Goal: Task Accomplishment & Management: Complete application form

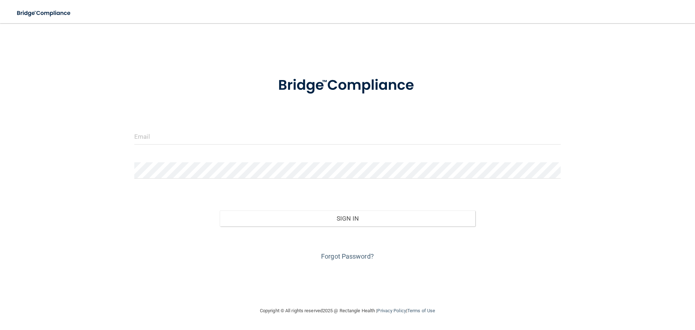
type input "[EMAIL_ADDRESS][DOMAIN_NAME]"
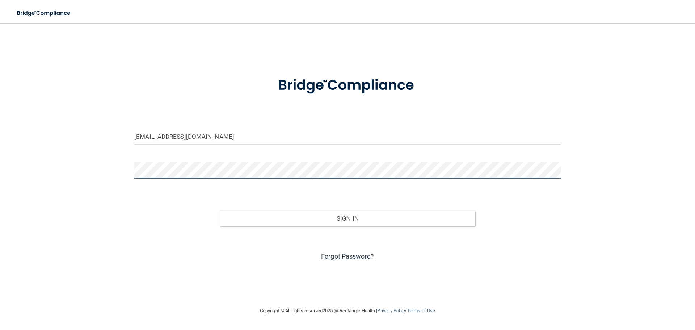
click at [220, 210] on button "Sign In" at bounding box center [348, 218] width 256 height 16
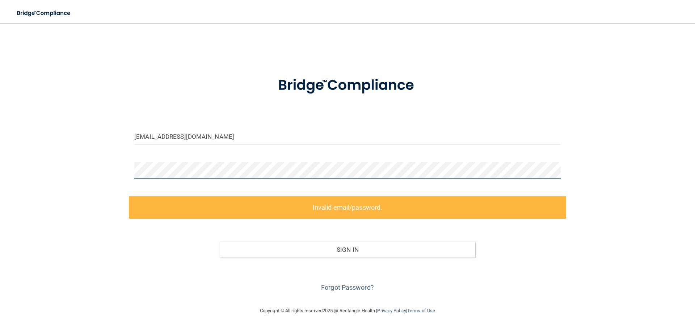
click at [120, 175] on div "kadeville02@gmail.com Invalid email/password. You don't have permission to acce…" at bounding box center [347, 164] width 666 height 269
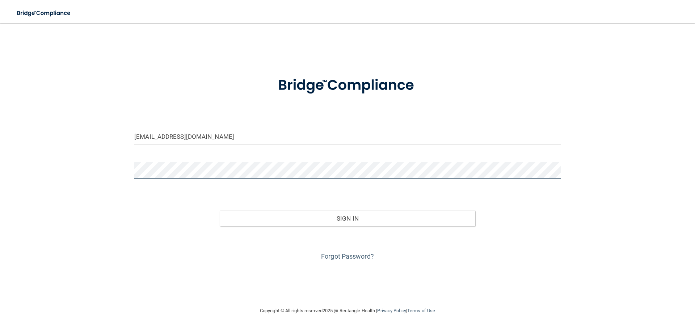
click at [220, 210] on button "Sign In" at bounding box center [348, 218] width 256 height 16
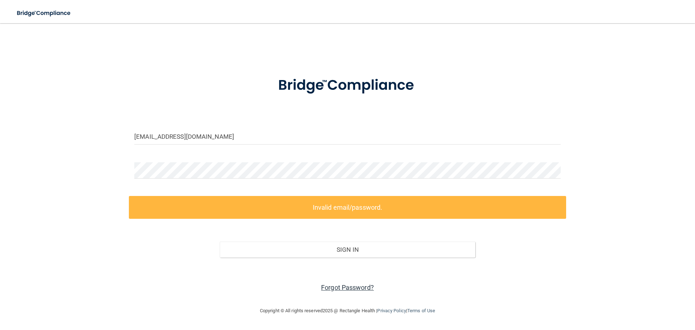
click at [354, 286] on link "Forgot Password?" at bounding box center [347, 287] width 53 height 8
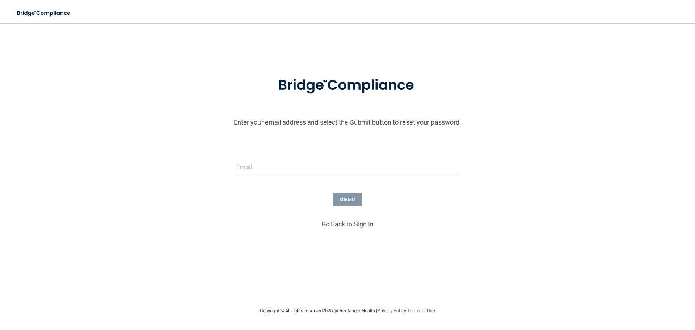
click at [315, 162] on input "email" at bounding box center [347, 167] width 222 height 16
type input "[EMAIL_ADDRESS][DOMAIN_NAME]"
click at [334, 196] on button "SUBMIT" at bounding box center [347, 199] width 29 height 13
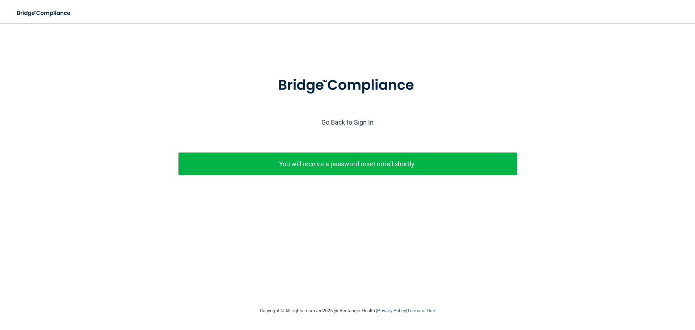
click at [365, 122] on link "Go Back to Sign In" at bounding box center [347, 122] width 52 height 8
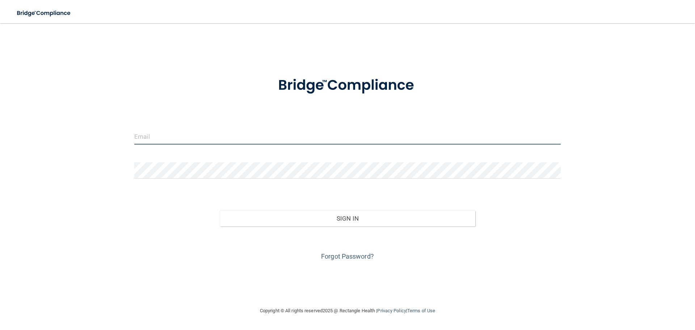
click at [359, 133] on input "email" at bounding box center [347, 136] width 426 height 16
type input "[EMAIL_ADDRESS][DOMAIN_NAME]"
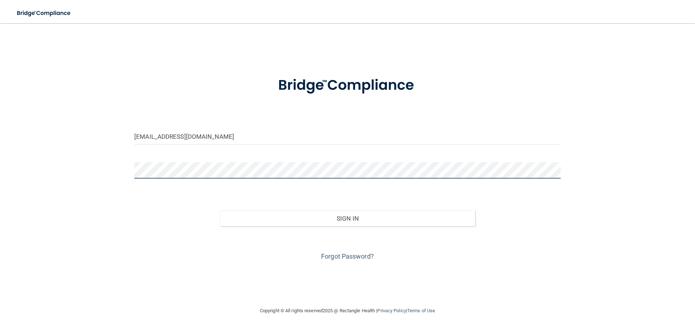
click at [220, 210] on button "Sign In" at bounding box center [348, 218] width 256 height 16
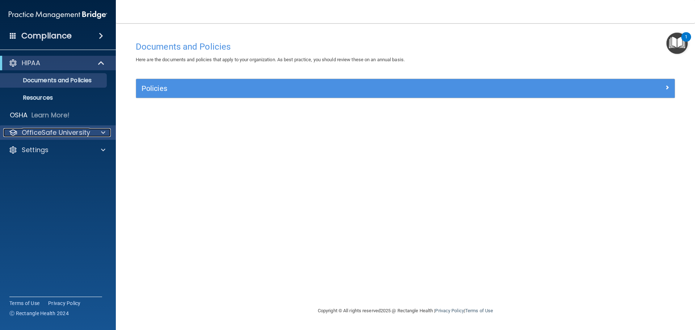
click at [101, 128] on div at bounding box center [102, 132] width 18 height 9
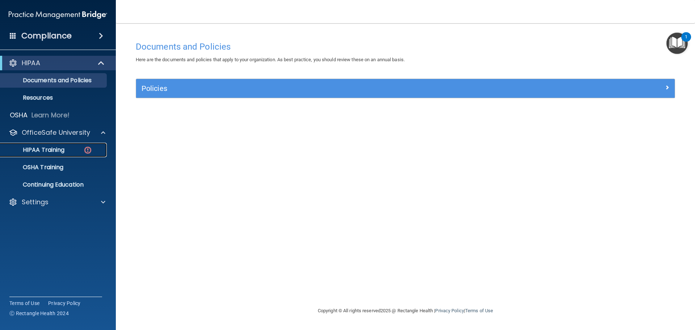
click at [88, 149] on img at bounding box center [87, 150] width 9 height 9
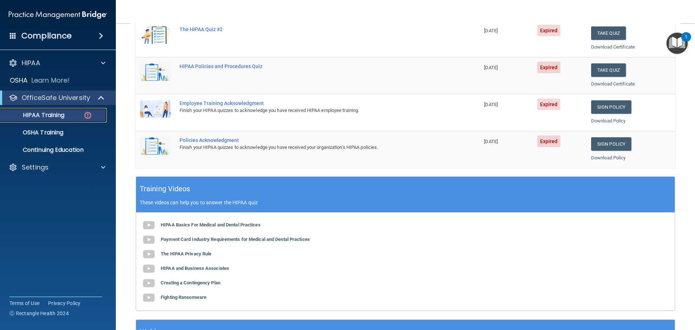
scroll to position [145, 0]
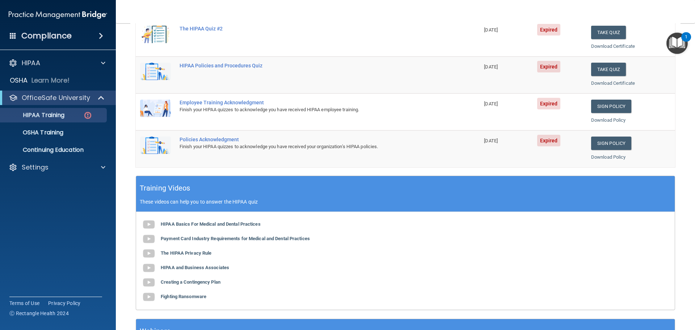
click at [203, 138] on div "Policies Acknowledgment" at bounding box center [312, 139] width 264 height 6
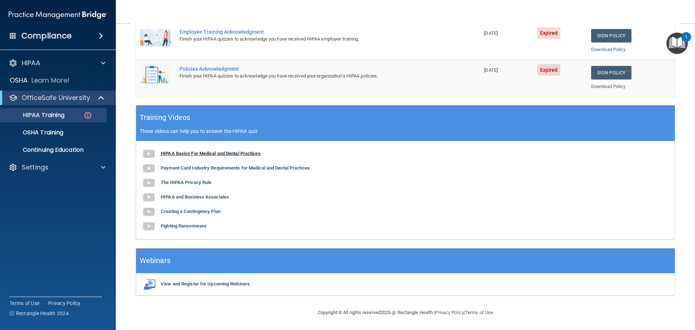
click at [207, 152] on b "HIPAA Basics For Medical and Dental Practices" at bounding box center [211, 153] width 100 height 5
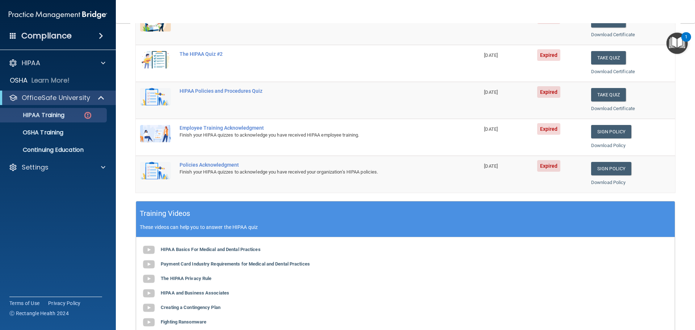
scroll to position [34, 0]
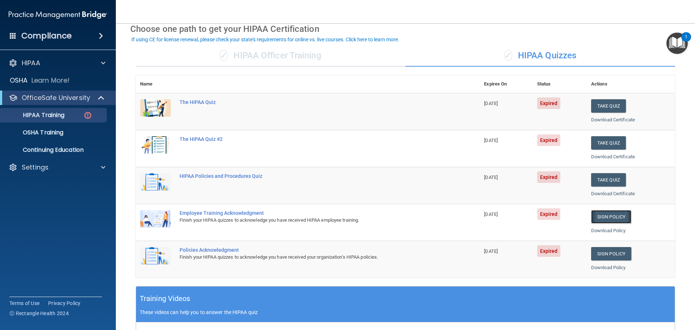
click at [604, 218] on link "Sign Policy" at bounding box center [611, 216] width 40 height 13
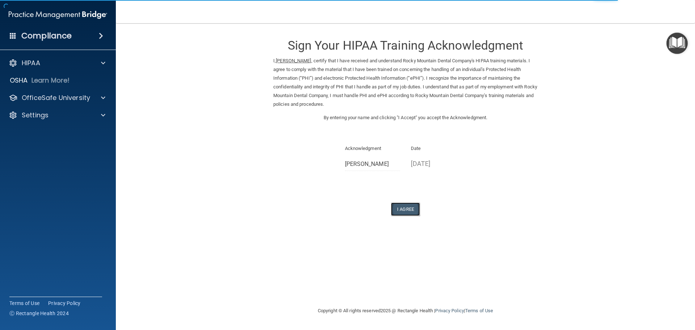
click at [397, 208] on button "I Agree" at bounding box center [405, 208] width 29 height 13
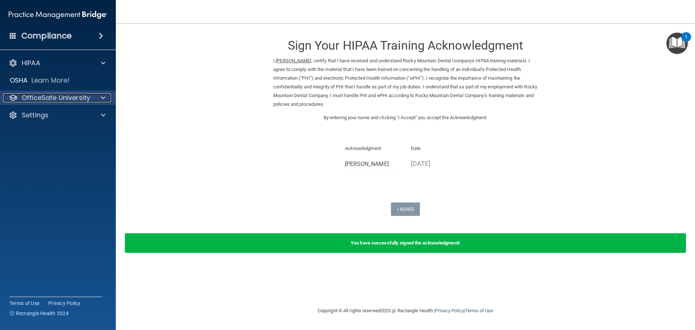
click at [29, 100] on p "OfficeSafe University" at bounding box center [56, 97] width 68 height 9
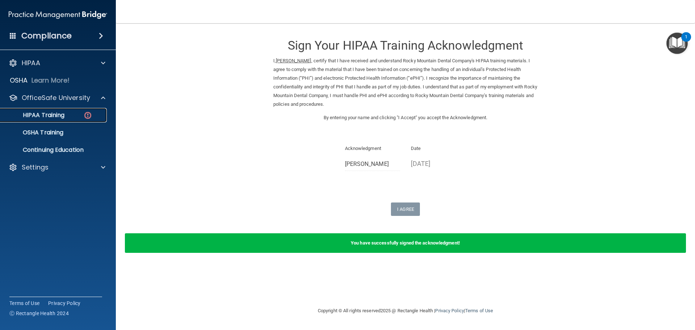
click at [61, 117] on p "HIPAA Training" at bounding box center [35, 114] width 60 height 7
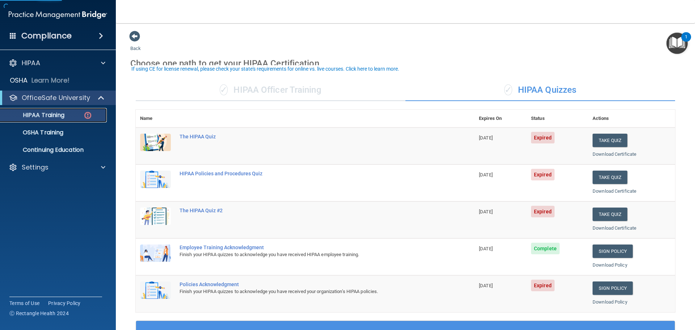
scroll to position [109, 0]
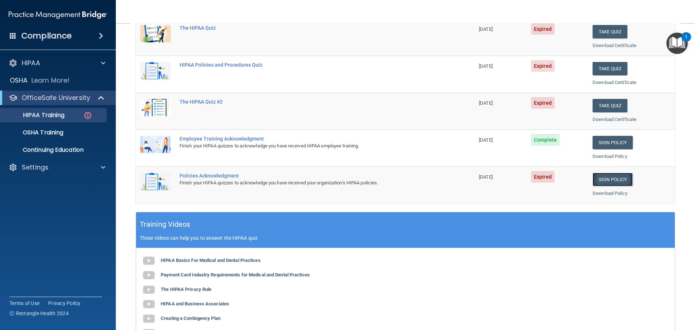
click at [598, 179] on link "Sign Policy" at bounding box center [613, 179] width 40 height 13
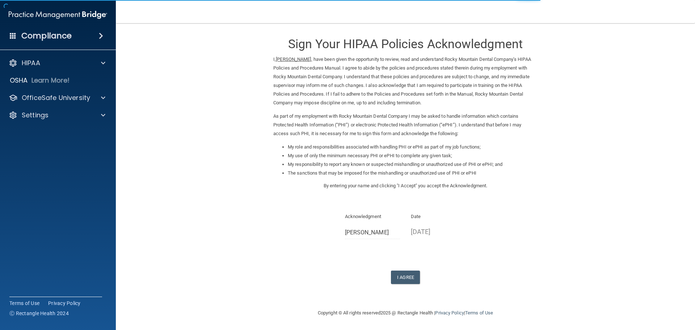
scroll to position [2, 0]
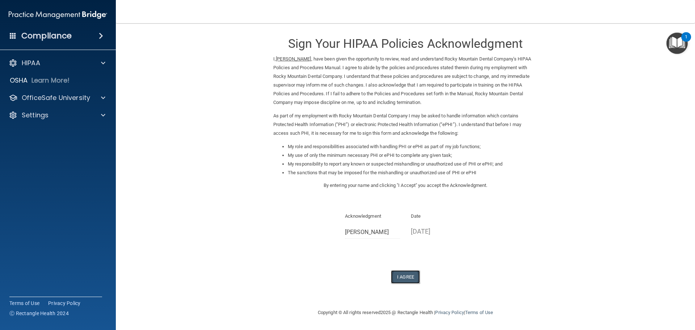
click at [393, 278] on button "I Agree" at bounding box center [405, 276] width 29 height 13
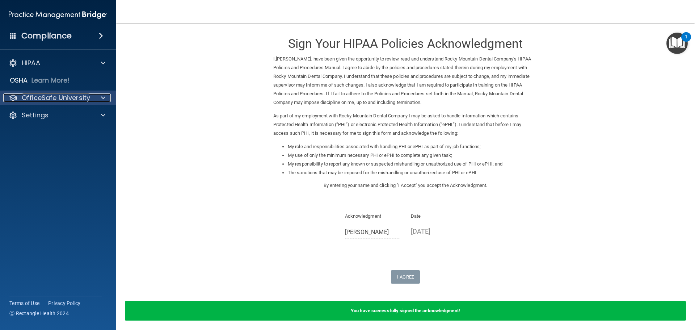
click at [38, 98] on p "OfficeSafe University" at bounding box center [56, 97] width 68 height 9
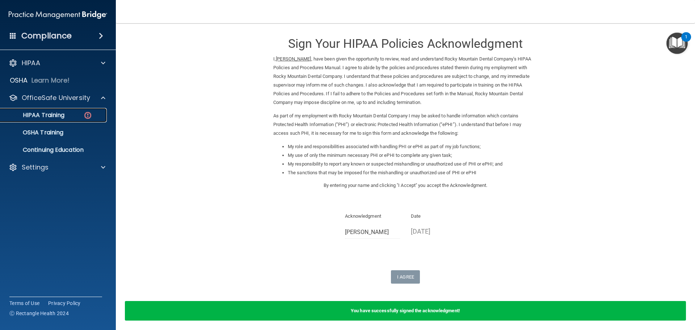
click at [56, 117] on p "HIPAA Training" at bounding box center [35, 114] width 60 height 7
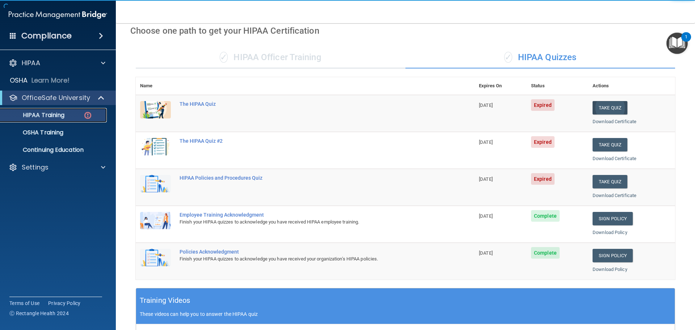
scroll to position [6, 0]
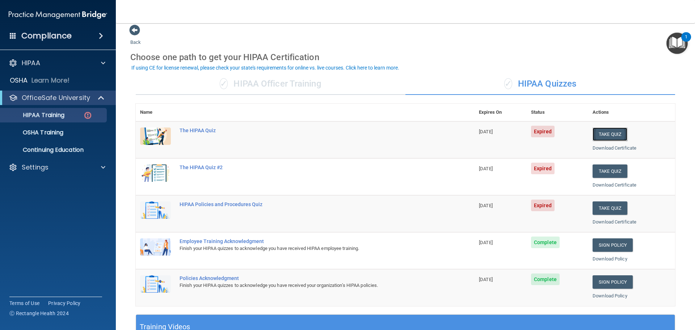
click at [597, 135] on button "Take Quiz" at bounding box center [610, 133] width 35 height 13
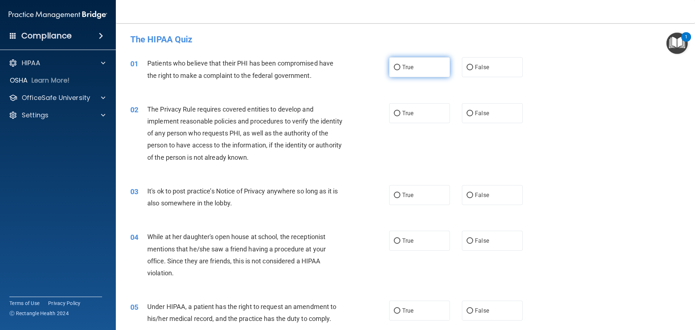
click at [402, 66] on span "True" at bounding box center [407, 67] width 11 height 7
click at [400, 66] on input "True" at bounding box center [397, 67] width 7 height 5
radio input "true"
click at [426, 115] on label "True" at bounding box center [419, 113] width 61 height 20
click at [400, 115] on input "True" at bounding box center [397, 113] width 7 height 5
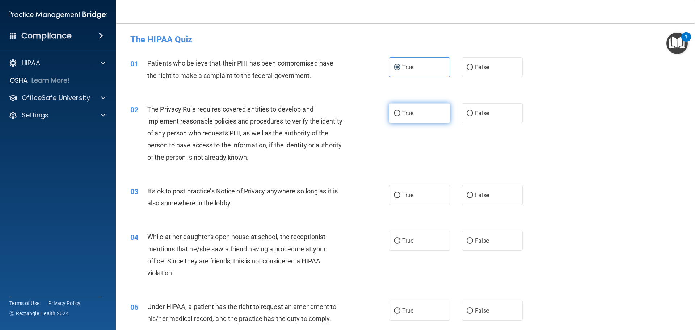
radio input "true"
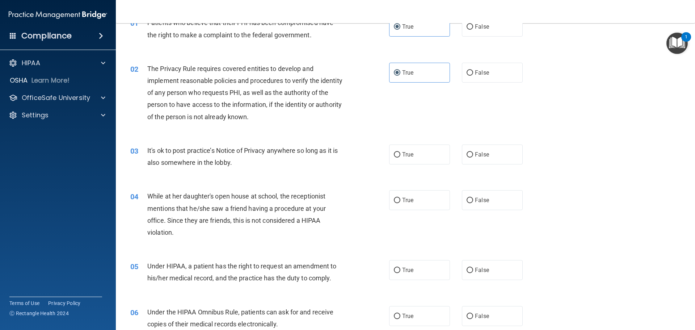
scroll to position [109, 0]
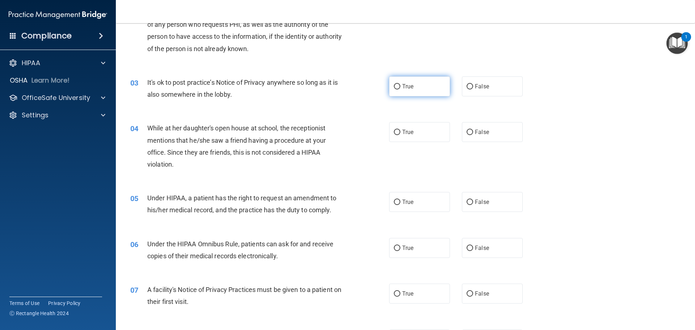
click at [429, 93] on label "True" at bounding box center [419, 86] width 61 height 20
click at [400, 89] on input "True" at bounding box center [397, 86] width 7 height 5
radio input "true"
click at [434, 84] on label "True" at bounding box center [419, 86] width 61 height 20
click at [400, 84] on input "True" at bounding box center [397, 86] width 7 height 5
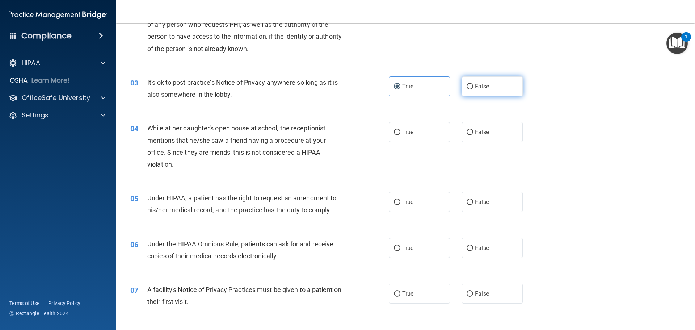
click at [467, 84] on input "False" at bounding box center [470, 86] width 7 height 5
radio input "true"
radio input "false"
click at [504, 140] on label "False" at bounding box center [492, 132] width 61 height 20
click at [473, 135] on input "False" at bounding box center [470, 132] width 7 height 5
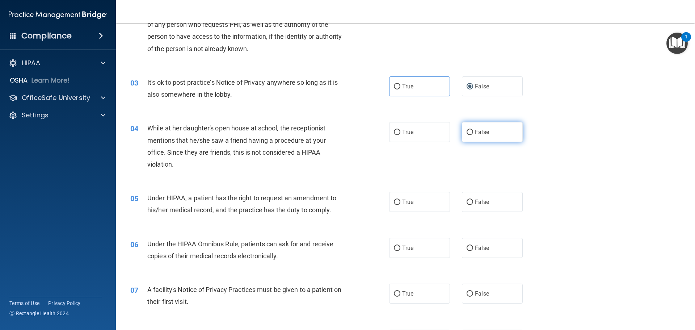
radio input "true"
click at [408, 196] on label "True" at bounding box center [419, 202] width 61 height 20
click at [400, 199] on input "True" at bounding box center [397, 201] width 7 height 5
radio input "true"
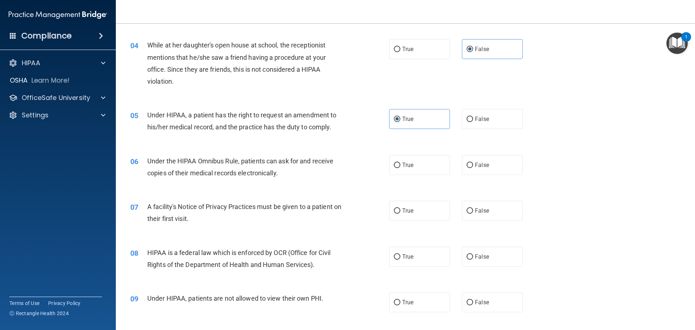
scroll to position [217, 0]
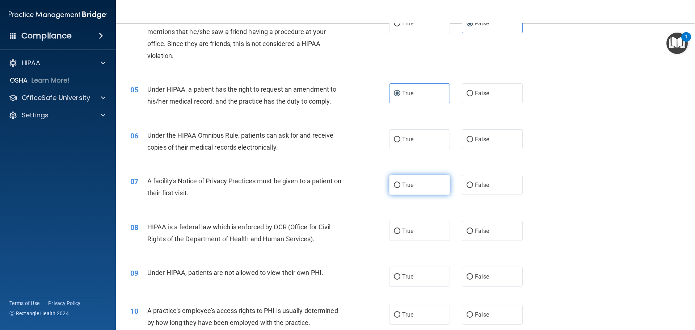
click at [438, 184] on label "True" at bounding box center [419, 185] width 61 height 20
click at [400, 184] on input "True" at bounding box center [397, 184] width 7 height 5
radio input "true"
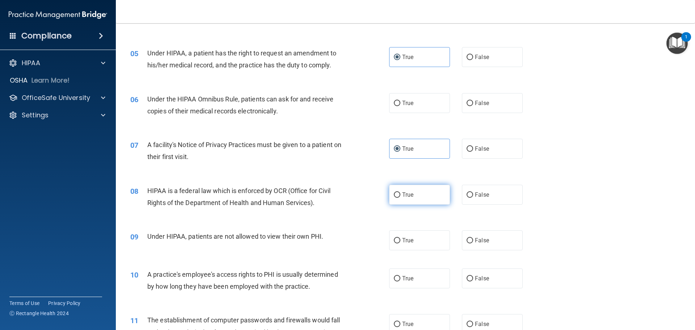
click at [422, 203] on label "True" at bounding box center [419, 195] width 61 height 20
click at [400, 198] on input "True" at bounding box center [397, 194] width 7 height 5
radio input "true"
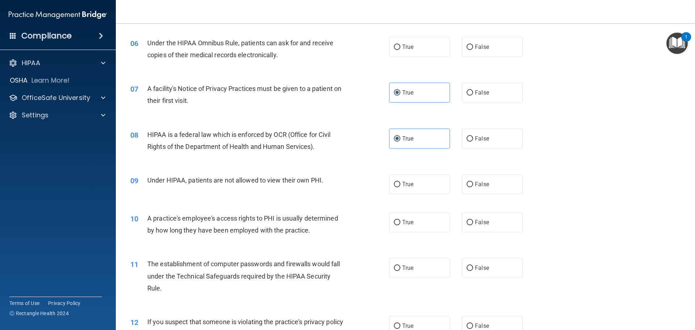
scroll to position [326, 0]
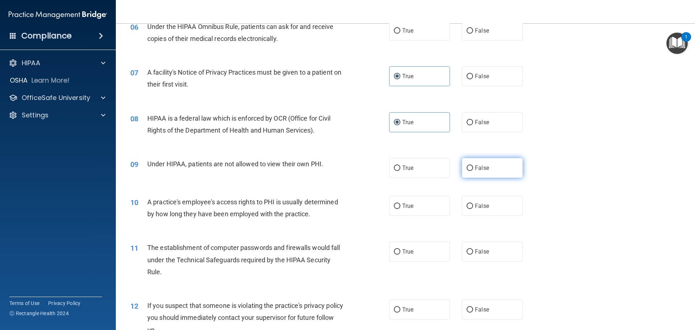
click at [475, 176] on label "False" at bounding box center [492, 168] width 61 height 20
click at [473, 171] on input "False" at bounding box center [470, 167] width 7 height 5
radio input "true"
click at [479, 211] on label "False" at bounding box center [492, 206] width 61 height 20
click at [473, 209] on input "False" at bounding box center [470, 205] width 7 height 5
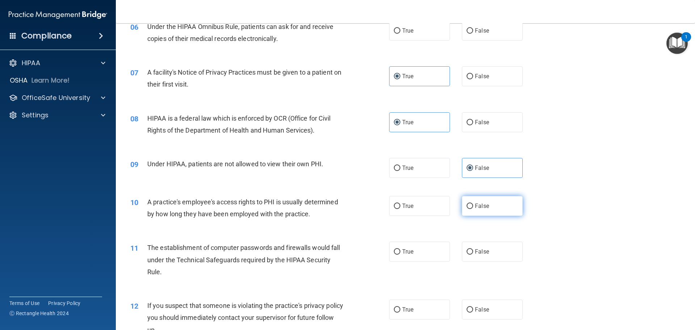
radio input "true"
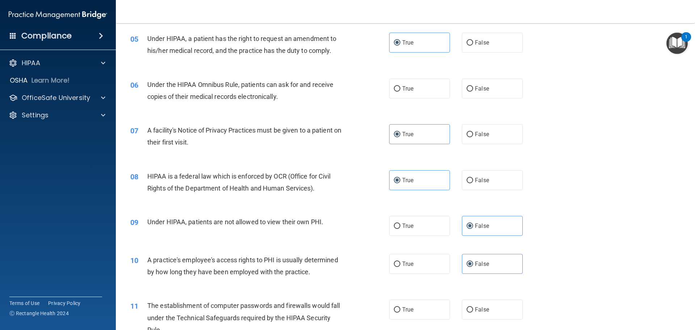
scroll to position [253, 0]
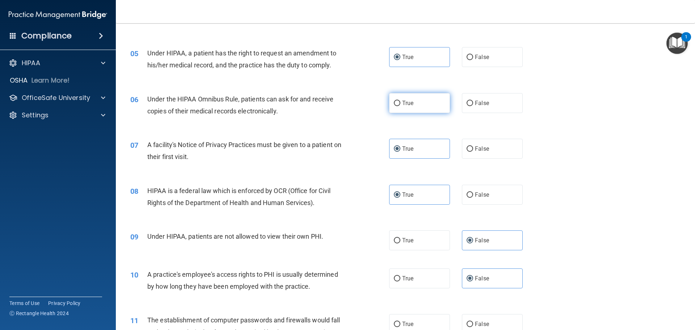
click at [403, 103] on span "True" at bounding box center [407, 103] width 11 height 7
click at [400, 103] on input "True" at bounding box center [397, 103] width 7 height 5
radio input "true"
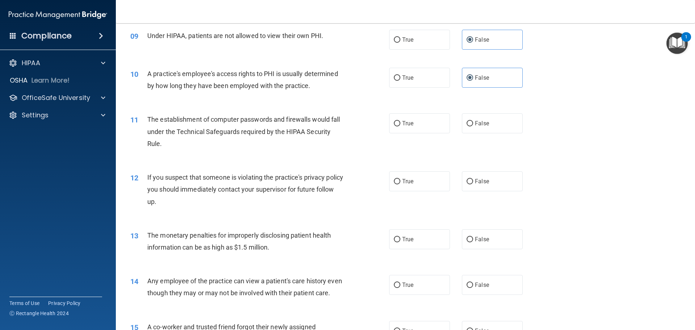
scroll to position [471, 0]
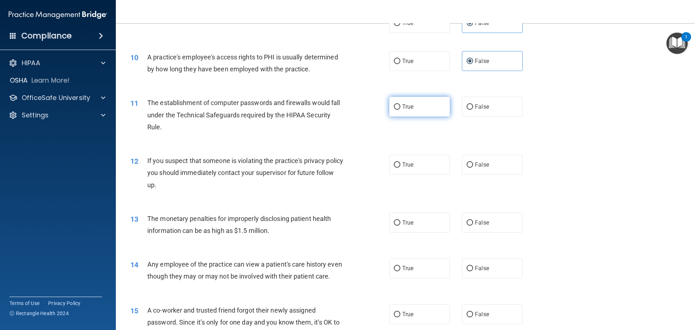
click at [392, 110] on label "True" at bounding box center [419, 107] width 61 height 20
click at [394, 110] on input "True" at bounding box center [397, 106] width 7 height 5
radio input "true"
click at [400, 172] on label "True" at bounding box center [419, 165] width 61 height 20
click at [400, 168] on input "True" at bounding box center [397, 164] width 7 height 5
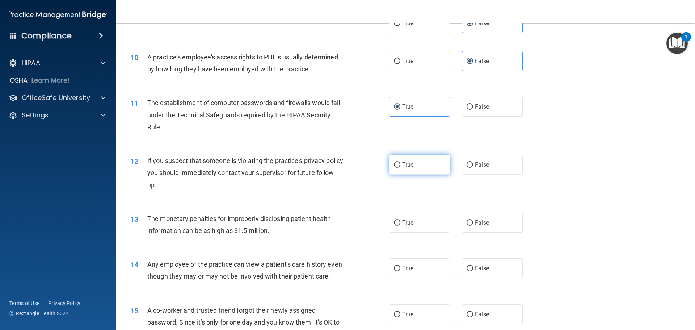
radio input "true"
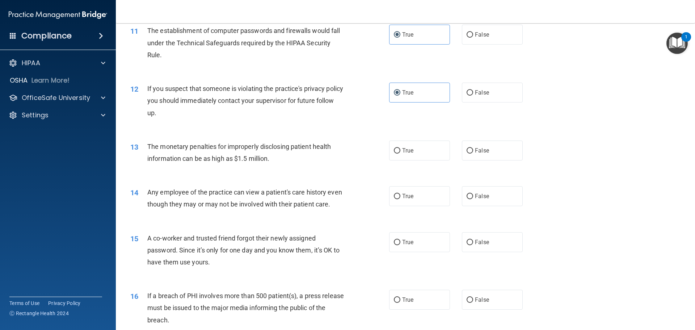
scroll to position [543, 0]
click at [430, 151] on label "True" at bounding box center [419, 150] width 61 height 20
click at [400, 151] on input "True" at bounding box center [397, 150] width 7 height 5
radio input "true"
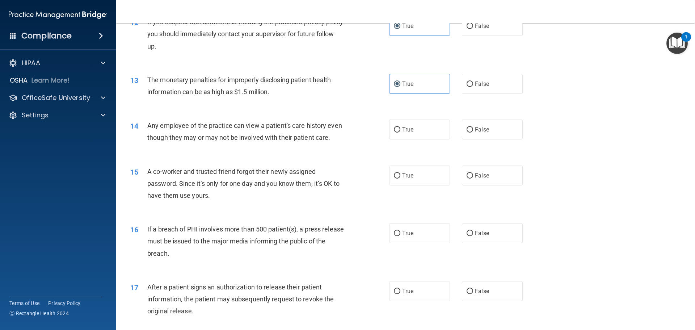
scroll to position [615, 0]
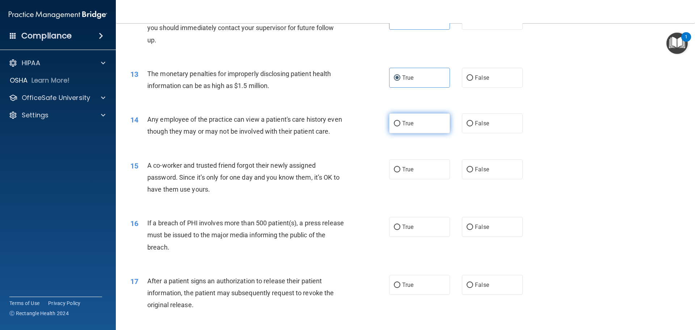
click at [403, 119] on label "True" at bounding box center [419, 123] width 61 height 20
click at [400, 121] on input "True" at bounding box center [397, 123] width 7 height 5
radio input "true"
click at [498, 179] on label "False" at bounding box center [492, 169] width 61 height 20
click at [473, 172] on input "False" at bounding box center [470, 169] width 7 height 5
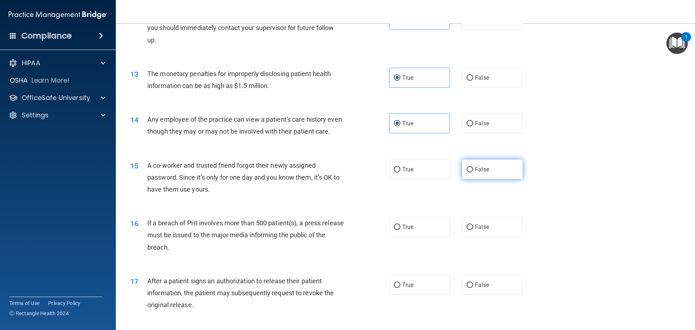
radio input "true"
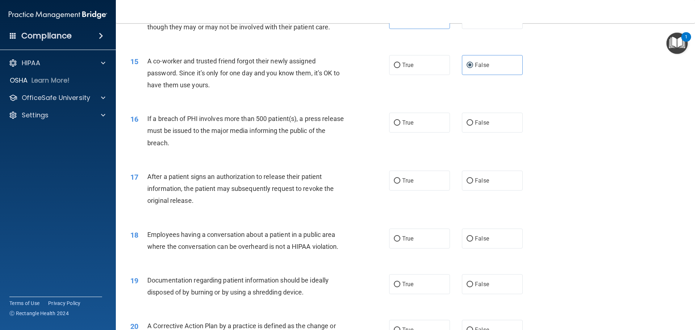
scroll to position [724, 0]
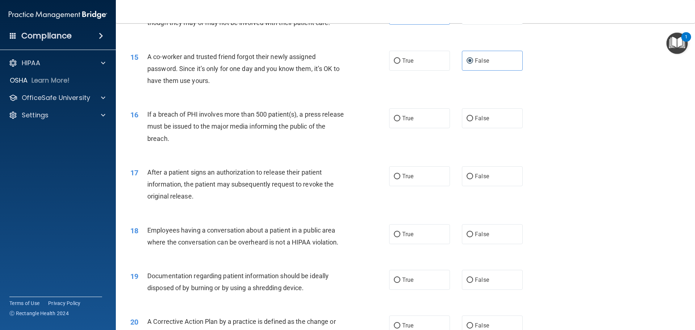
click at [415, 140] on div "16 If a breach of PHI involves more than 500 patient(s), a press release must b…" at bounding box center [405, 128] width 561 height 58
click at [422, 128] on label "True" at bounding box center [419, 118] width 61 height 20
click at [400, 121] on input "True" at bounding box center [397, 118] width 7 height 5
radio input "true"
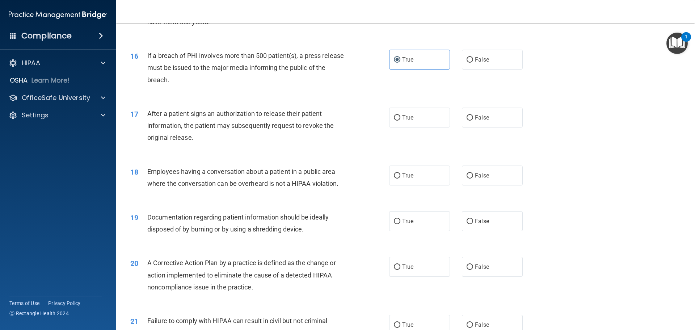
scroll to position [796, 0]
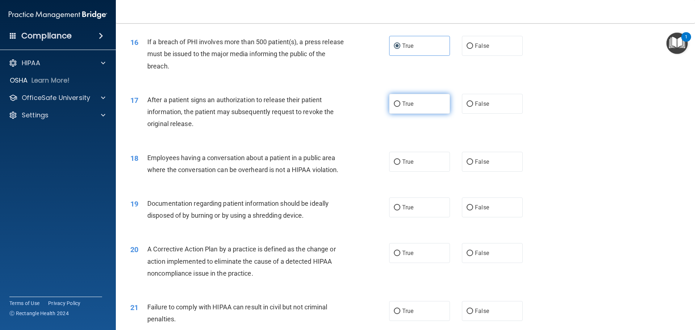
click at [421, 114] on label "True" at bounding box center [419, 104] width 61 height 20
click at [400, 107] on input "True" at bounding box center [397, 103] width 7 height 5
radio input "true"
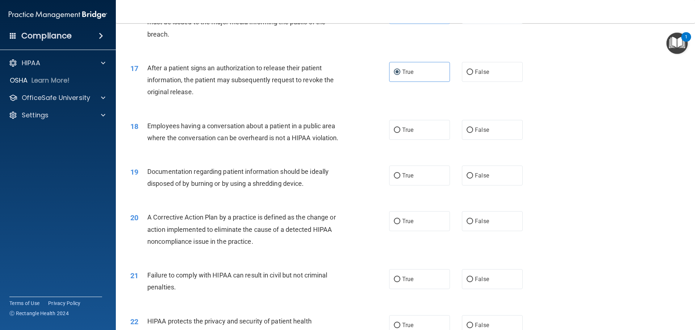
scroll to position [804, 0]
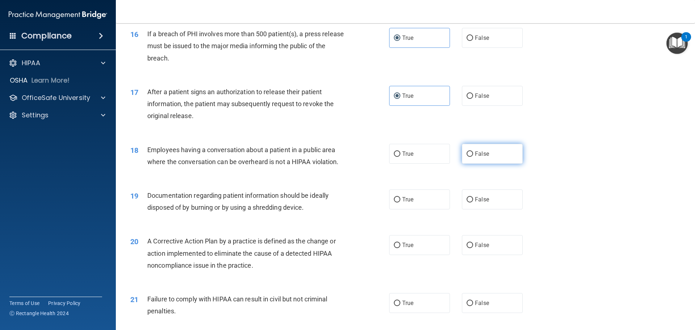
click at [480, 164] on label "False" at bounding box center [492, 154] width 61 height 20
click at [473, 157] on input "False" at bounding box center [470, 153] width 7 height 5
radio input "true"
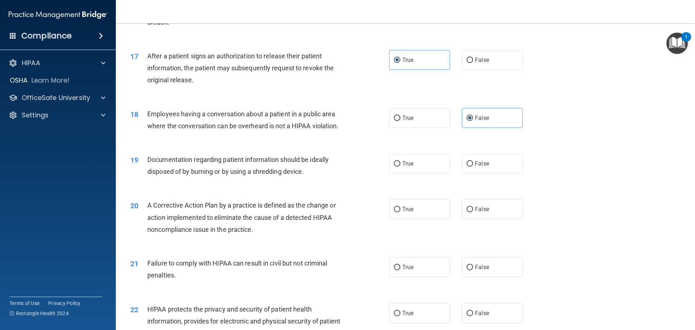
scroll to position [841, 0]
click at [427, 173] on label "True" at bounding box center [419, 163] width 61 height 20
click at [400, 166] on input "True" at bounding box center [397, 163] width 7 height 5
radio input "true"
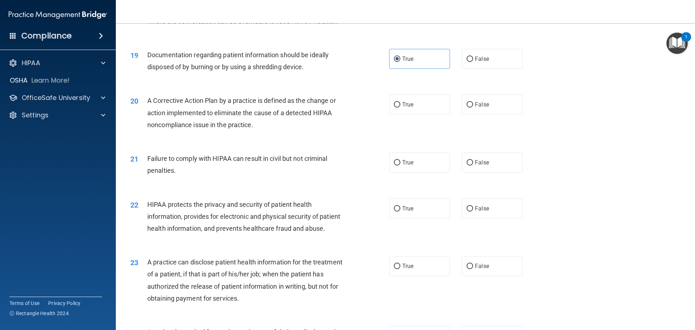
scroll to position [985, 0]
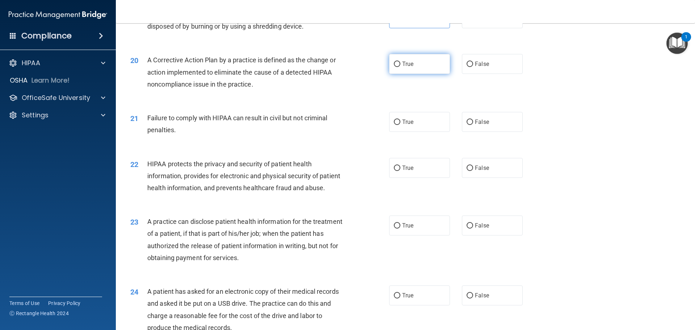
click at [421, 74] on label "True" at bounding box center [419, 64] width 61 height 20
click at [400, 67] on input "True" at bounding box center [397, 64] width 7 height 5
radio input "true"
click at [475, 125] on span "False" at bounding box center [482, 121] width 14 height 7
click at [473, 125] on input "False" at bounding box center [470, 121] width 7 height 5
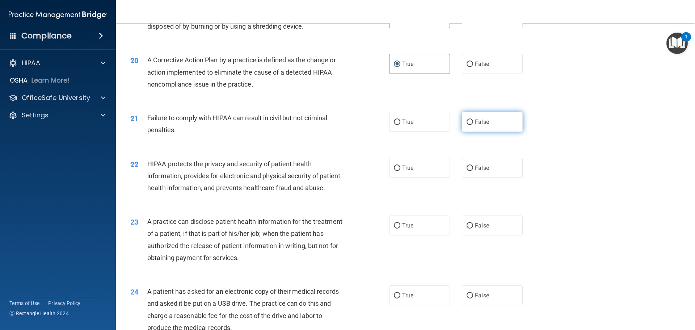
radio input "true"
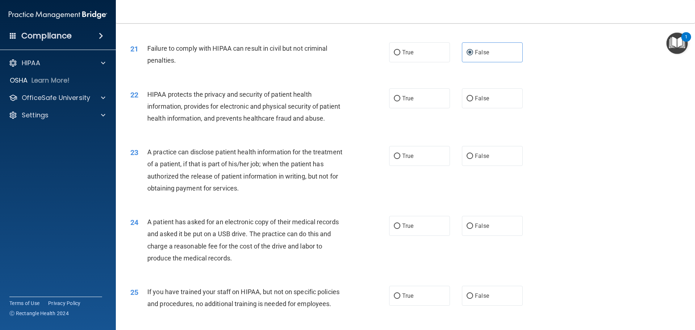
scroll to position [1058, 0]
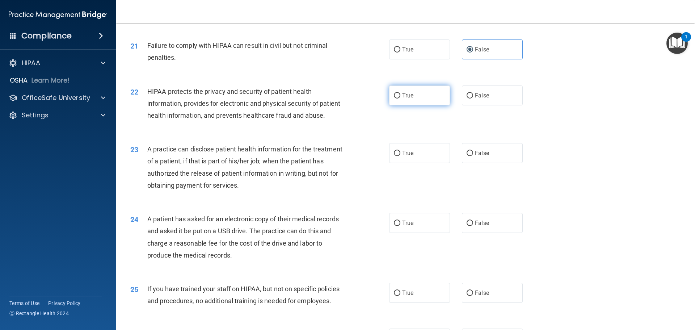
click at [402, 99] on span "True" at bounding box center [407, 95] width 11 height 7
click at [400, 98] on input "True" at bounding box center [397, 95] width 7 height 5
radio input "true"
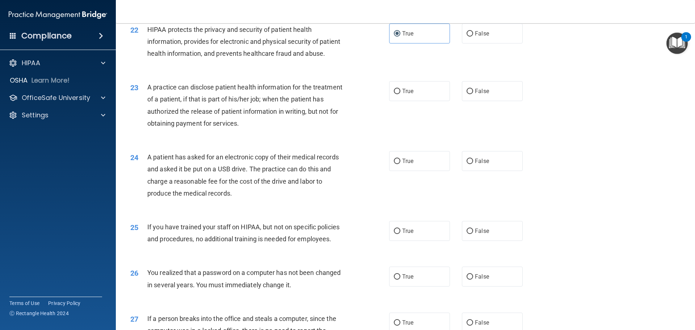
scroll to position [1130, 0]
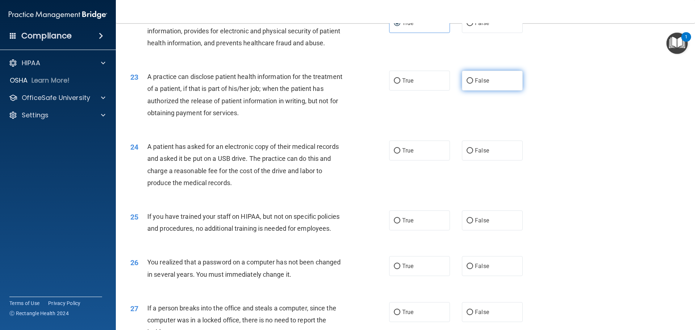
click at [477, 90] on label "False" at bounding box center [492, 81] width 61 height 20
click at [473, 84] on input "False" at bounding box center [470, 80] width 7 height 5
radio input "true"
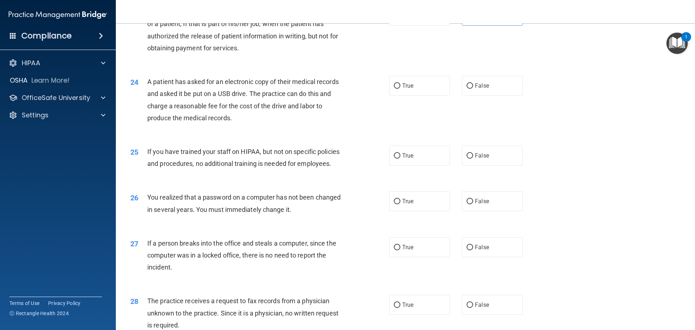
scroll to position [1203, 0]
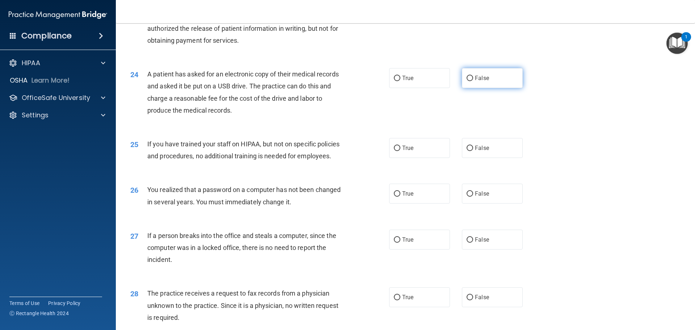
click at [503, 88] on label "False" at bounding box center [492, 78] width 61 height 20
click at [473, 81] on input "False" at bounding box center [470, 78] width 7 height 5
radio input "true"
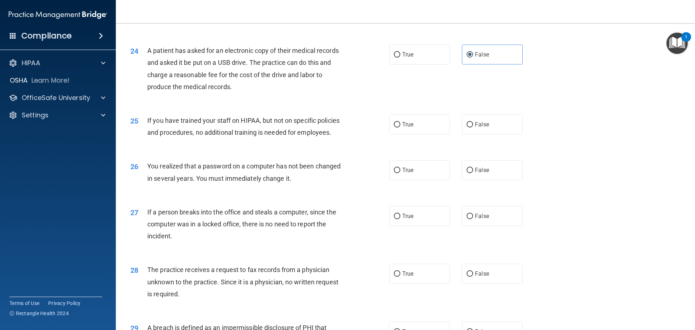
scroll to position [1239, 0]
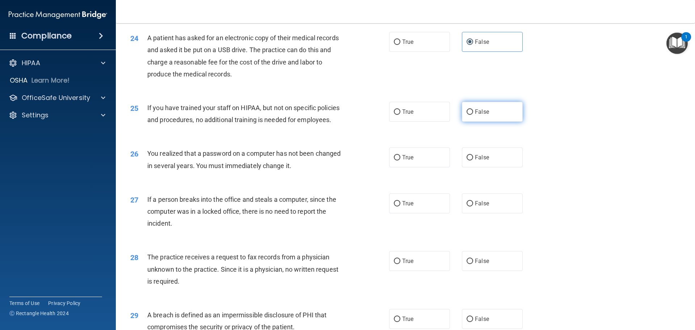
click at [484, 122] on label "False" at bounding box center [492, 112] width 61 height 20
click at [473, 115] on input "False" at bounding box center [470, 111] width 7 height 5
radio input "true"
click at [407, 161] on span "True" at bounding box center [407, 157] width 11 height 7
click at [400, 160] on input "True" at bounding box center [397, 157] width 7 height 5
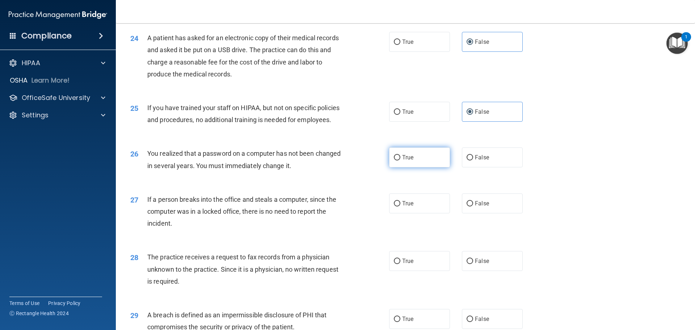
radio input "true"
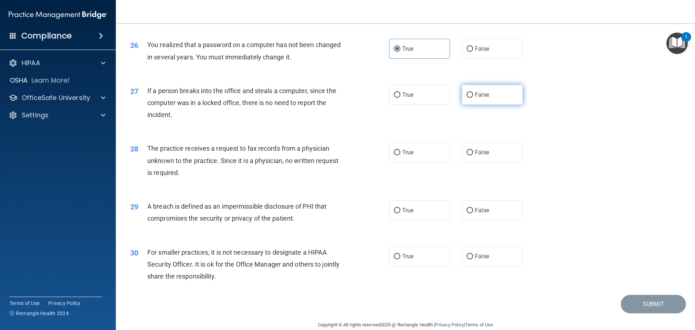
click at [477, 98] on span "False" at bounding box center [482, 94] width 14 height 7
click at [473, 98] on input "False" at bounding box center [470, 94] width 7 height 5
radio input "true"
click at [468, 162] on label "False" at bounding box center [492, 152] width 61 height 20
click at [468, 155] on input "False" at bounding box center [470, 152] width 7 height 5
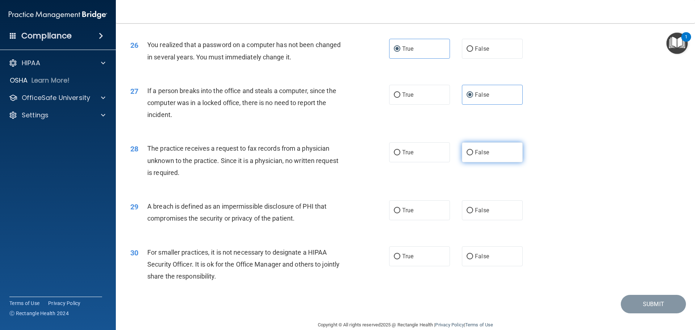
radio input "true"
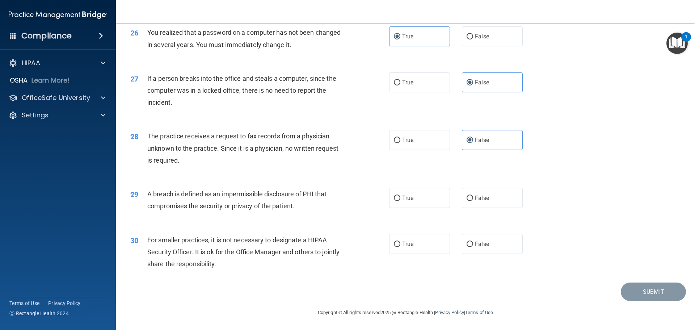
scroll to position [1384, 0]
click at [437, 200] on label "True" at bounding box center [419, 198] width 61 height 20
click at [400, 200] on input "True" at bounding box center [397, 197] width 7 height 5
radio input "true"
click at [480, 248] on label "False" at bounding box center [492, 244] width 61 height 20
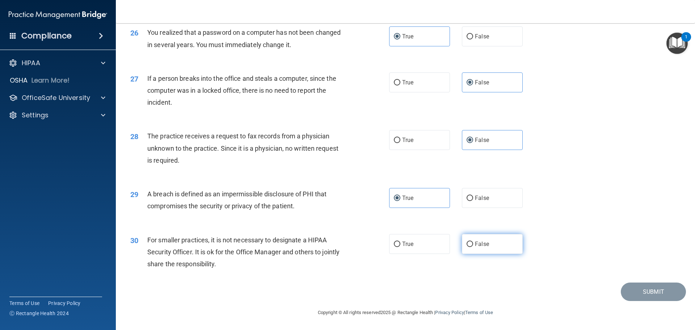
click at [473, 247] on input "False" at bounding box center [470, 243] width 7 height 5
radio input "true"
click at [651, 292] on button "Submit" at bounding box center [653, 291] width 65 height 18
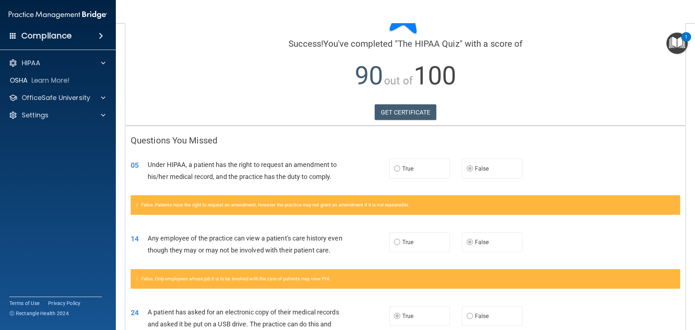
scroll to position [36, 0]
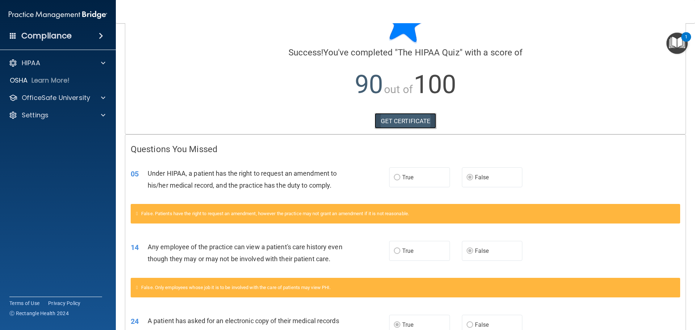
click at [399, 119] on link "GET CERTIFICATE" at bounding box center [406, 121] width 62 height 16
